Goal: Check status

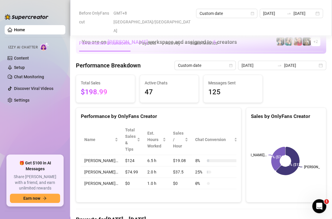
scroll to position [854, 0]
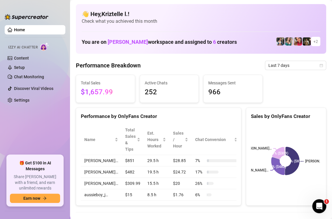
click at [259, 141] on rect at bounding box center [285, 160] width 69 height 73
click at [278, 62] on span "Last 7 days" at bounding box center [295, 65] width 54 height 9
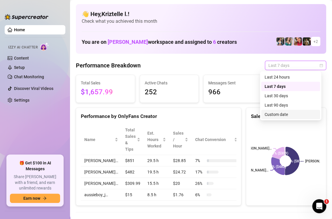
click at [278, 114] on div "Custom date" at bounding box center [291, 114] width 52 height 6
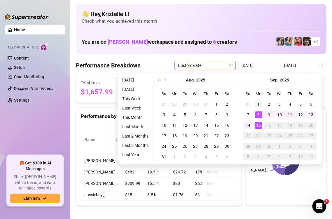
type input "[DATE]"
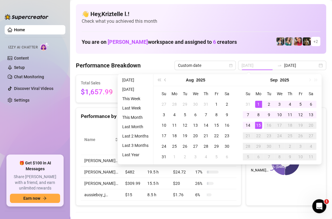
click at [257, 105] on div "1" at bounding box center [258, 104] width 7 height 7
type input "[DATE]"
click at [260, 126] on div "15" at bounding box center [258, 125] width 7 height 7
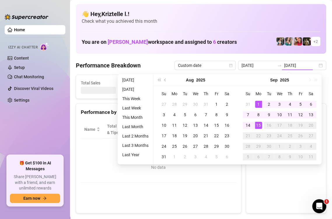
type input "[DATE]"
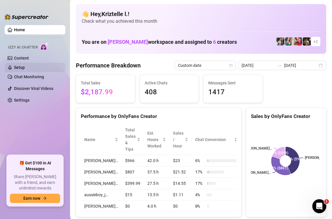
click at [272, 91] on div "Total Sales $2,187.99 Active Chats 408 Messages Sent 1417" at bounding box center [201, 89] width 255 height 28
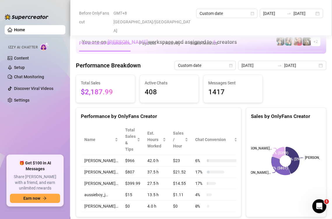
scroll to position [146, 0]
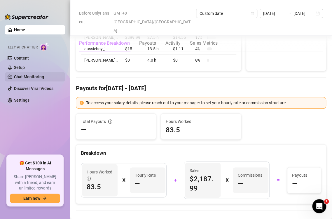
click at [282, 120] on div "Total Payouts — Hours Worked 83.5" at bounding box center [201, 126] width 255 height 26
